Goal: Task Accomplishment & Management: Manage account settings

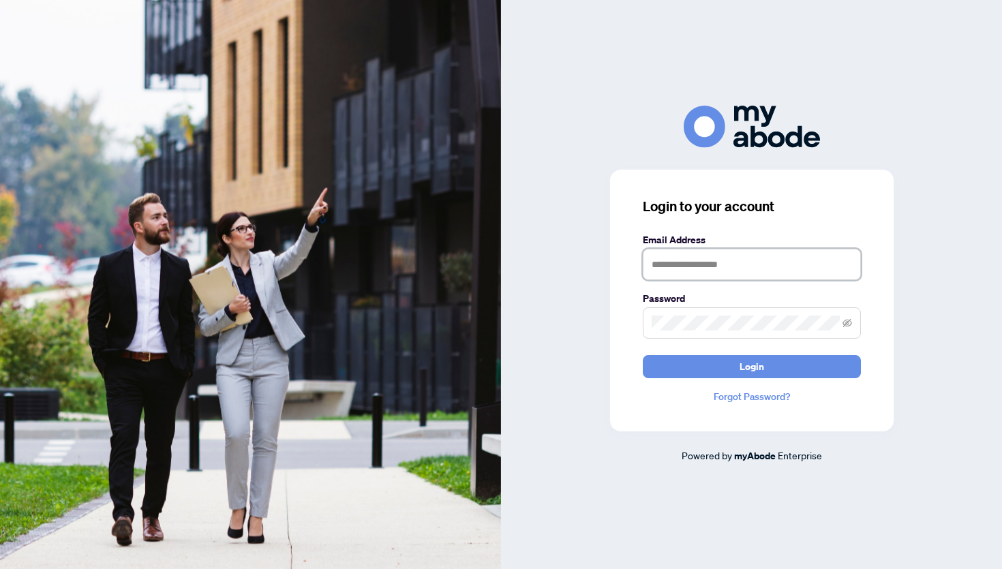
click at [703, 261] on input "text" at bounding box center [752, 264] width 218 height 31
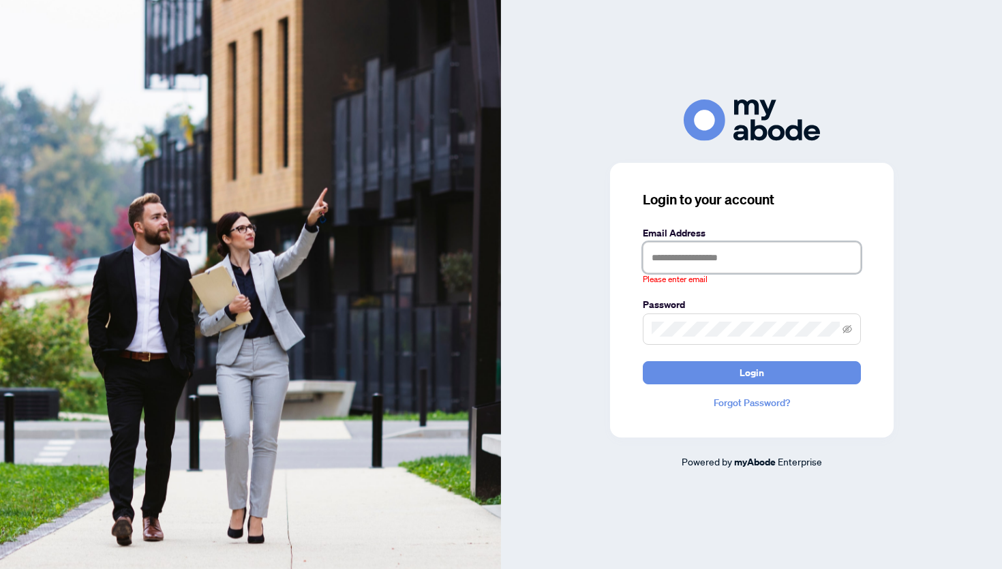
type input "**********"
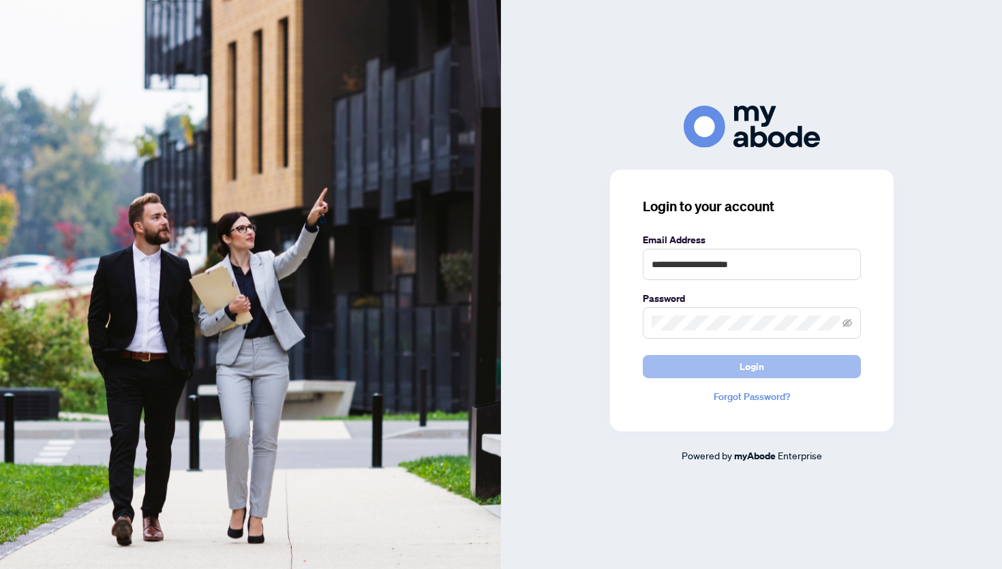
click at [681, 378] on button "Login" at bounding box center [752, 366] width 218 height 23
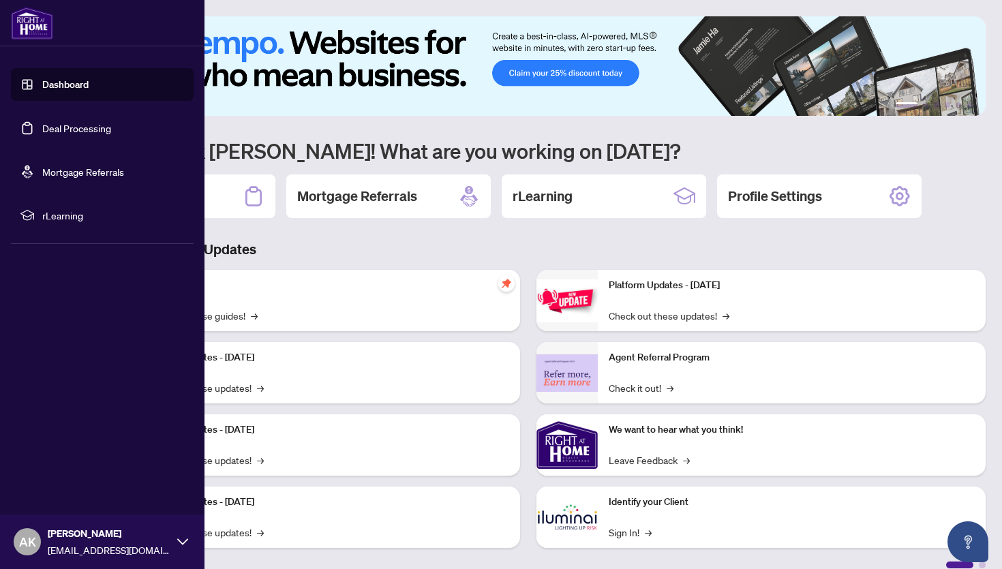
click at [43, 134] on link "Deal Processing" at bounding box center [76, 128] width 69 height 12
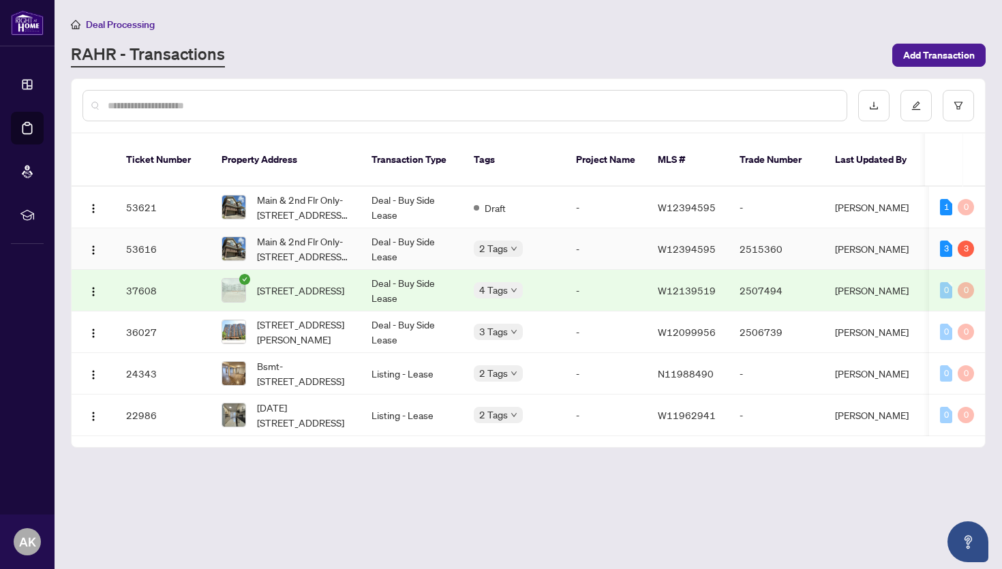
click at [732, 243] on td "2515360" at bounding box center [775, 249] width 95 height 42
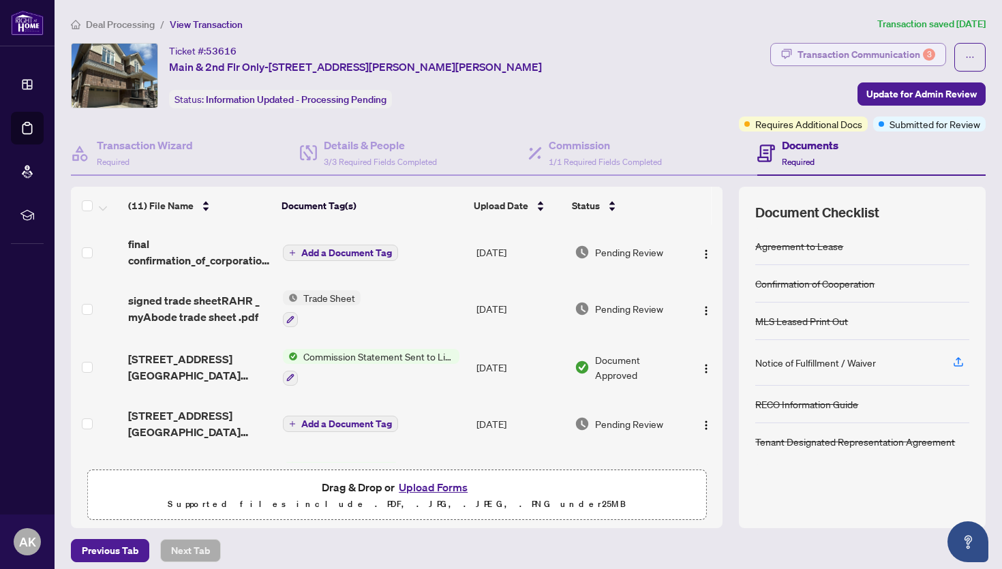
click at [827, 55] on div "Transaction Communication 3" at bounding box center [866, 55] width 138 height 22
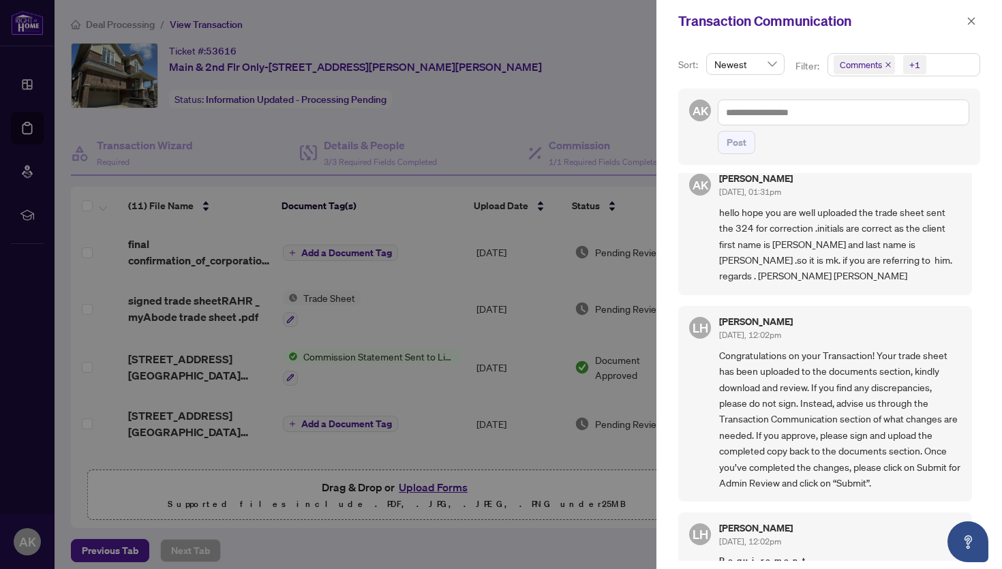
scroll to position [449, 0]
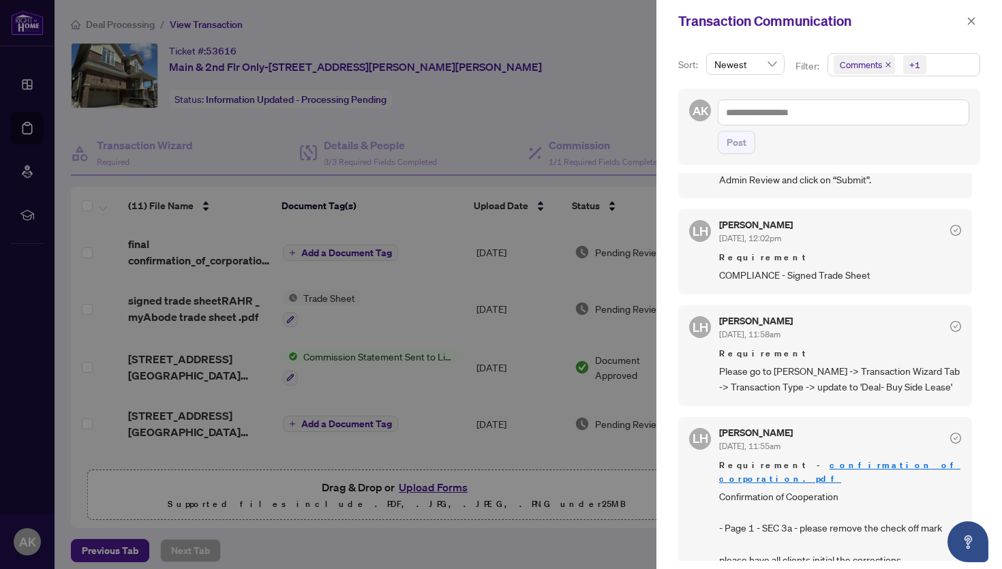
click at [507, 121] on div at bounding box center [501, 284] width 1002 height 569
click at [976, 21] on button "button" at bounding box center [971, 21] width 18 height 16
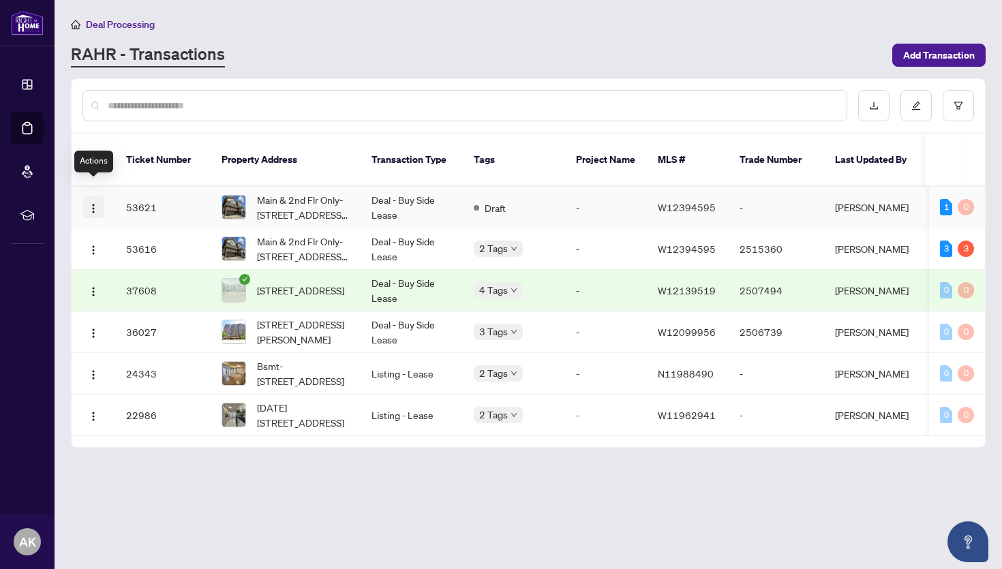
click at [92, 200] on span "button" at bounding box center [93, 207] width 11 height 15
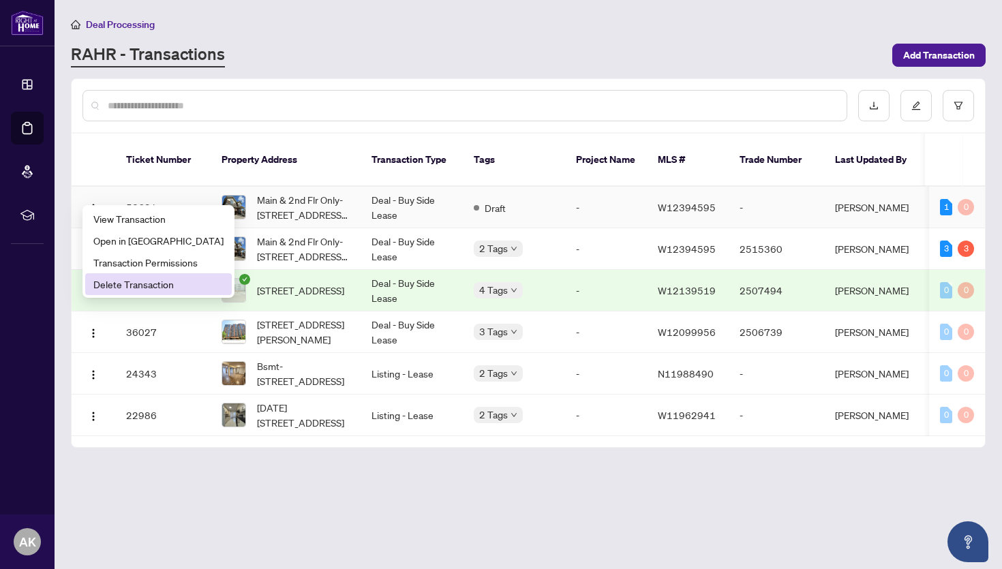
click at [114, 283] on span "Delete Transaction" at bounding box center [158, 284] width 130 height 15
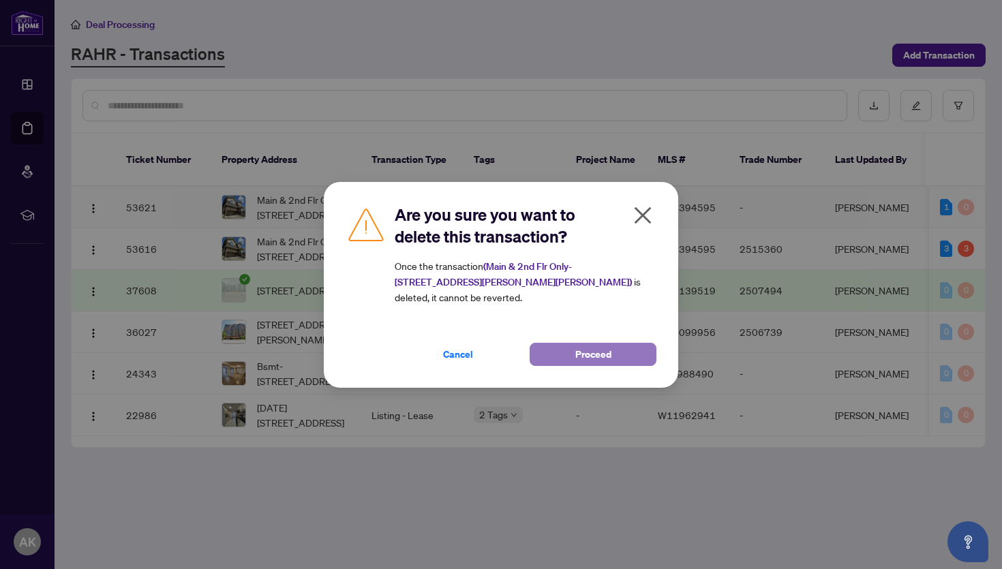
click at [578, 352] on span "Proceed" at bounding box center [593, 354] width 36 height 22
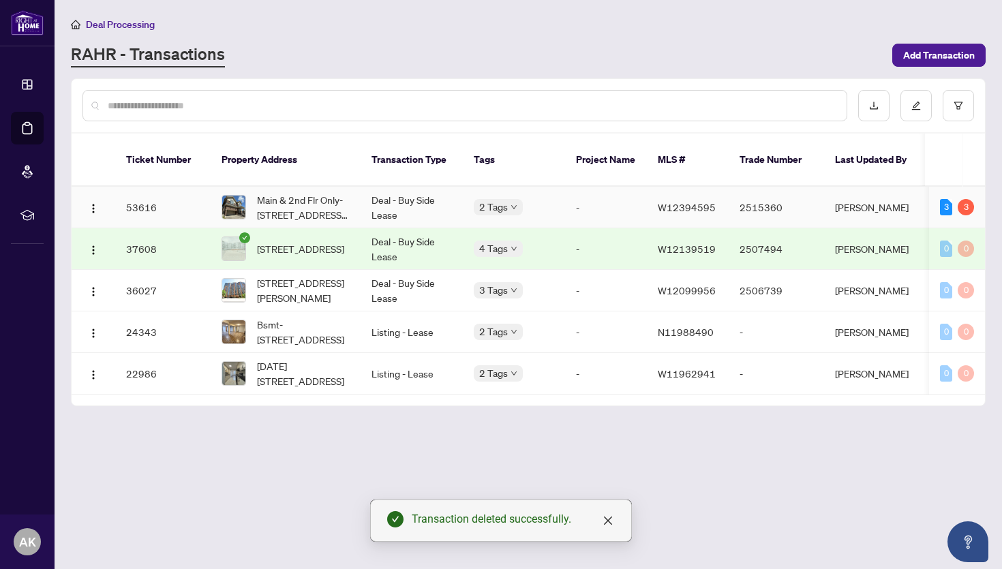
click at [740, 191] on td "2515360" at bounding box center [775, 208] width 95 height 42
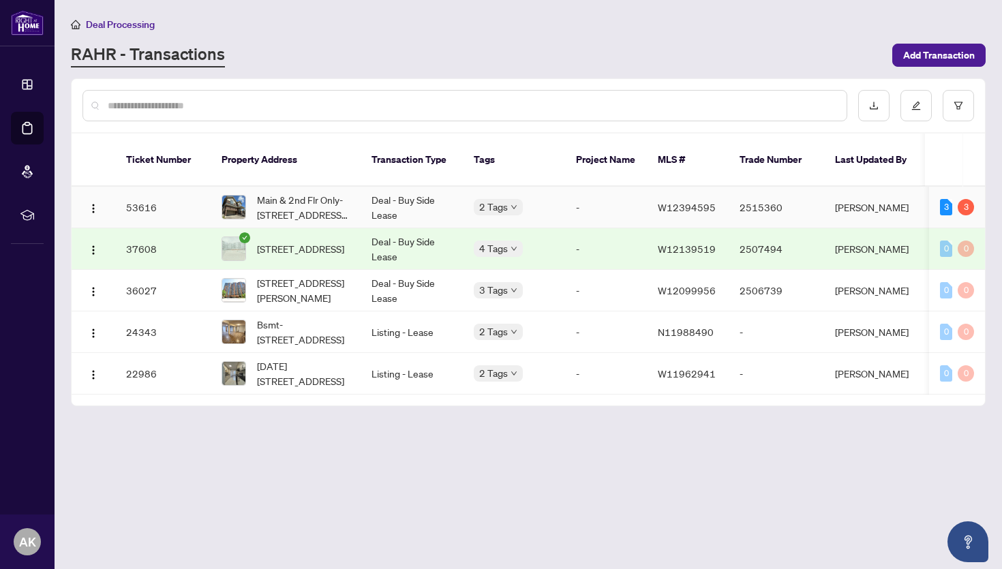
click at [384, 191] on td "Deal - Buy Side Lease" at bounding box center [411, 208] width 102 height 42
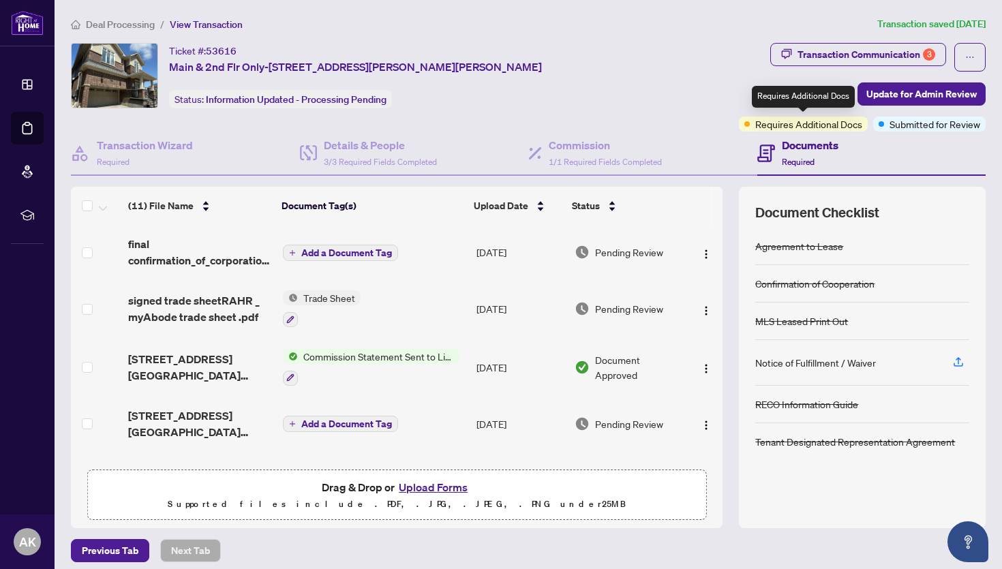
click at [781, 128] on span "Requires Additional Docs" at bounding box center [808, 124] width 107 height 15
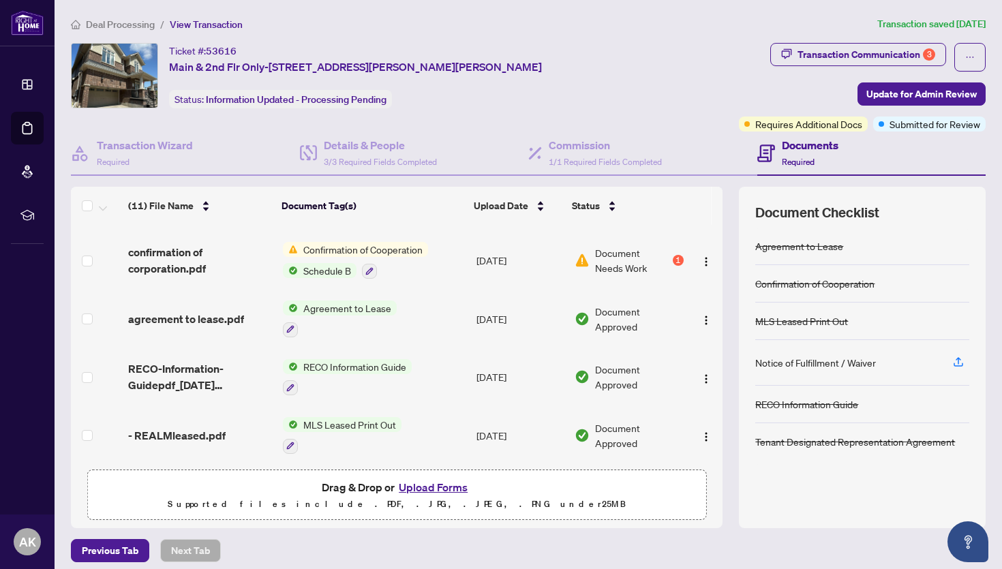
scroll to position [276, 0]
click at [674, 265] on div "Document Needs Work 1" at bounding box center [628, 262] width 108 height 30
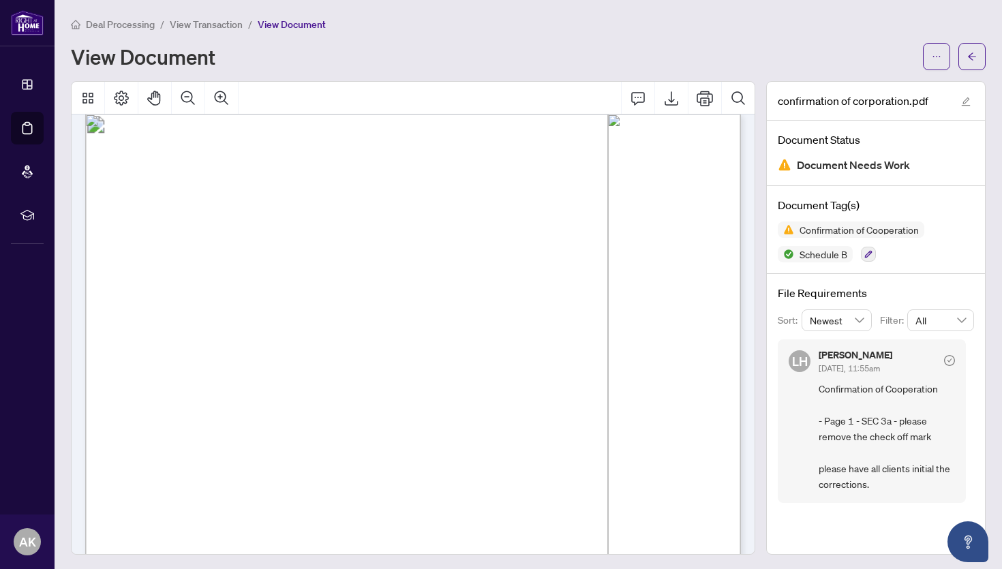
scroll to position [2175, 0]
